Goal: Information Seeking & Learning: Learn about a topic

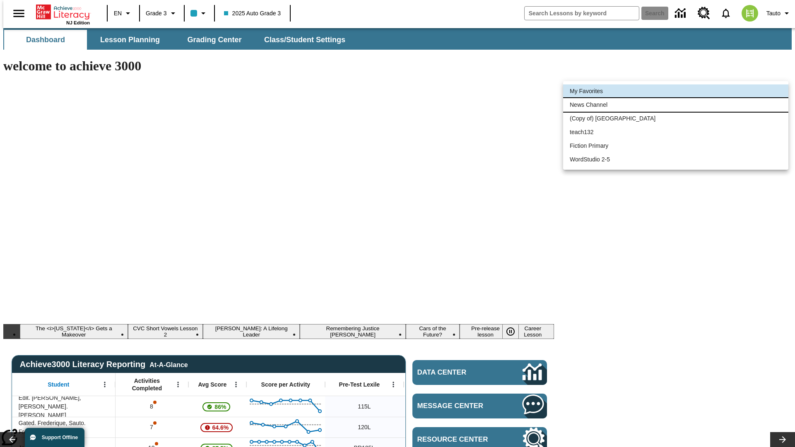
click at [676, 105] on li "News Channel" at bounding box center [675, 105] width 225 height 14
type input "120"
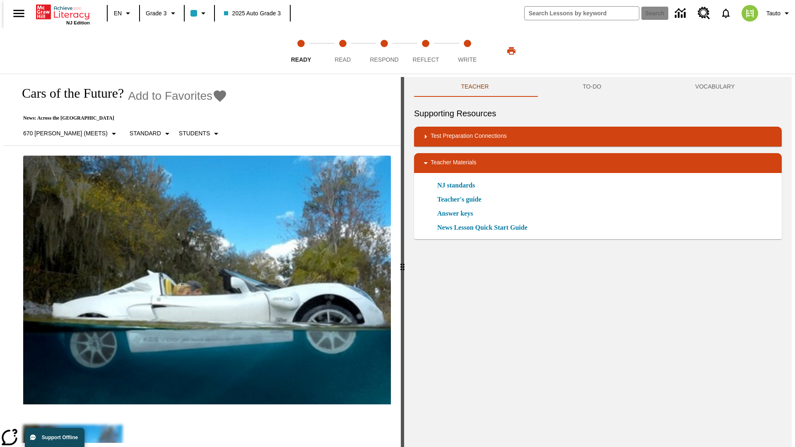
click at [214, 96] on icon "Add to Favorites - Cars of the Future?" at bounding box center [220, 96] width 12 height 12
